Goal: Check status: Check status

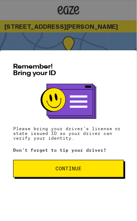
click at [108, 169] on span "Continue" at bounding box center [68, 168] width 98 height 5
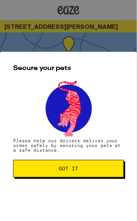
click at [111, 171] on span "Got it" at bounding box center [68, 168] width 98 height 5
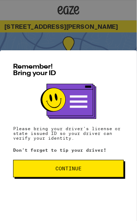
click at [44, 175] on button "Continue" at bounding box center [68, 168] width 111 height 17
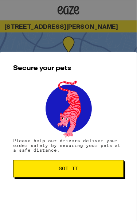
click at [39, 169] on span "Got it" at bounding box center [68, 168] width 98 height 5
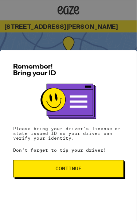
click at [106, 164] on button "Continue" at bounding box center [68, 168] width 111 height 17
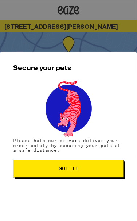
click at [106, 172] on button "Got it" at bounding box center [68, 168] width 111 height 17
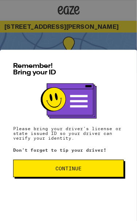
click at [93, 171] on button "Continue" at bounding box center [68, 167] width 110 height 17
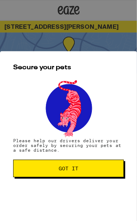
click at [111, 171] on span "Got it" at bounding box center [68, 167] width 98 height 5
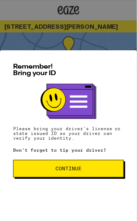
click at [54, 177] on button "Continue" at bounding box center [68, 168] width 111 height 17
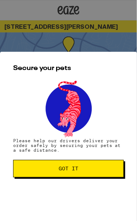
click at [59, 168] on span "Got it" at bounding box center [69, 168] width 20 height 5
